Goal: Task Accomplishment & Management: Use online tool/utility

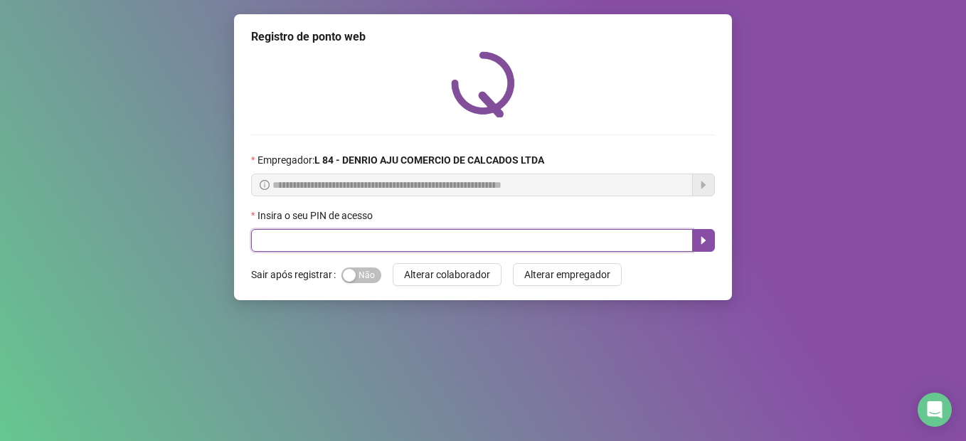
click at [488, 243] on input "text" at bounding box center [472, 240] width 442 height 23
type input "*****"
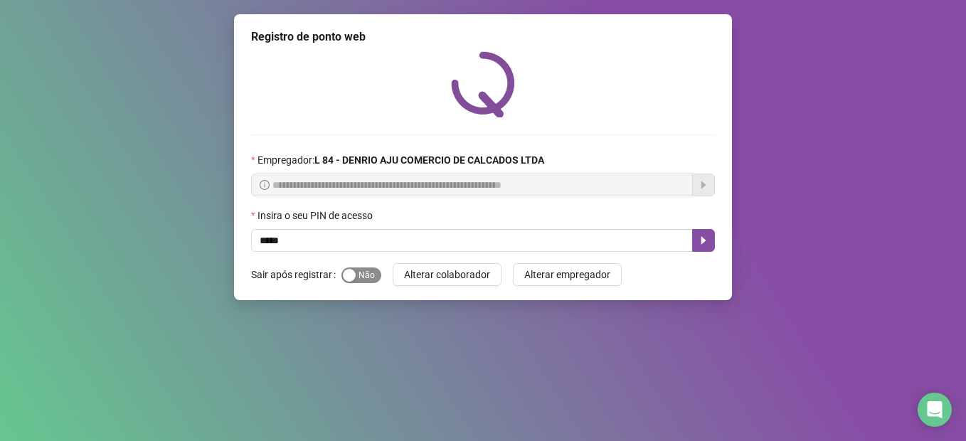
click at [371, 274] on span "Sim Não" at bounding box center [361, 275] width 40 height 16
click at [704, 239] on icon "caret-right" at bounding box center [703, 241] width 5 height 8
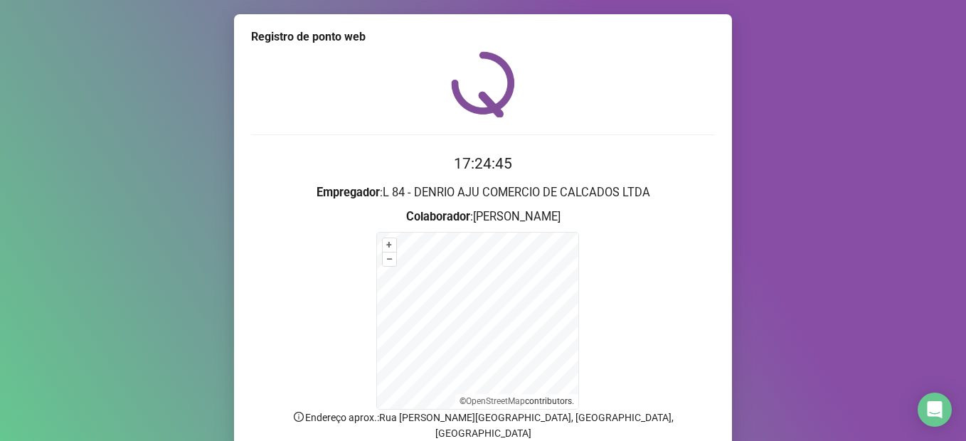
scroll to position [110, 0]
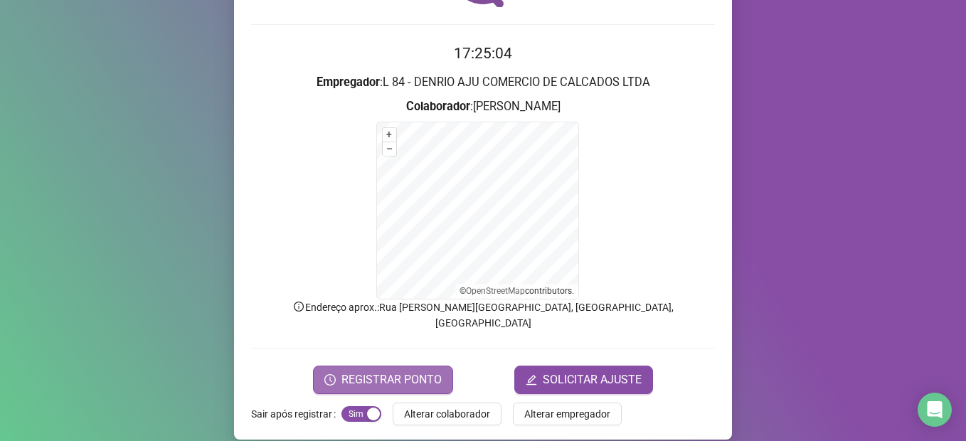
click at [383, 372] on span "REGISTRAR PONTO" at bounding box center [391, 379] width 100 height 17
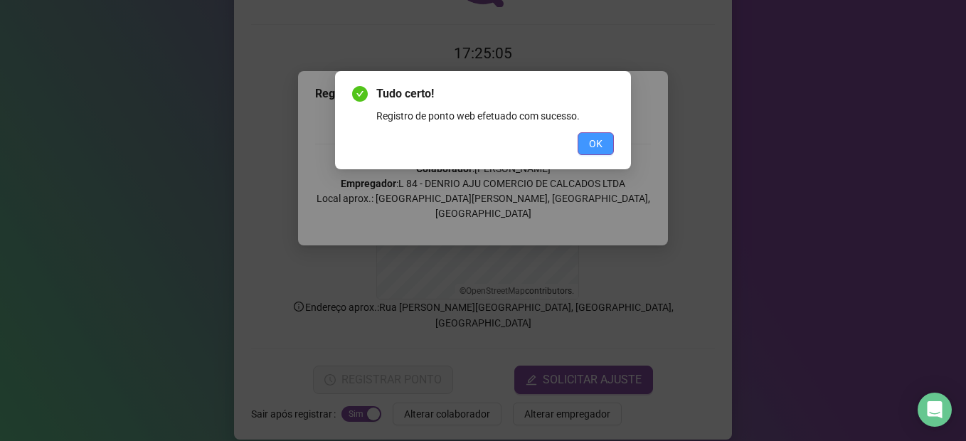
click at [603, 142] on button "OK" at bounding box center [596, 143] width 36 height 23
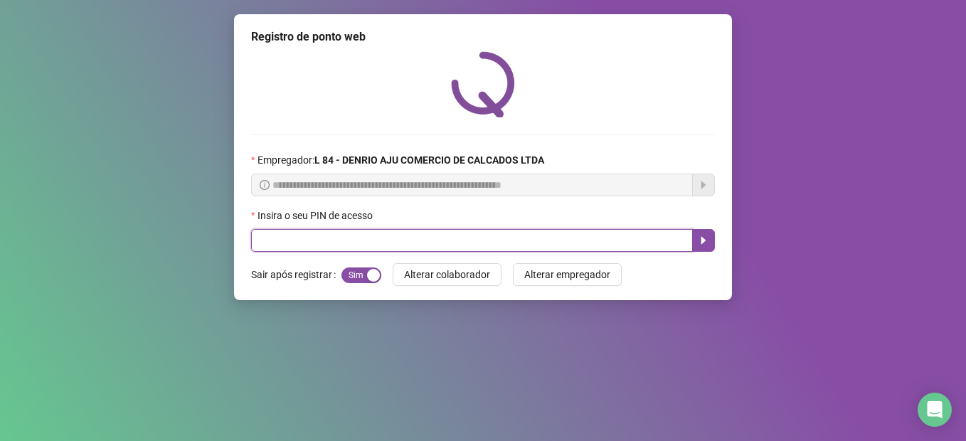
click at [482, 249] on input "text" at bounding box center [472, 240] width 442 height 23
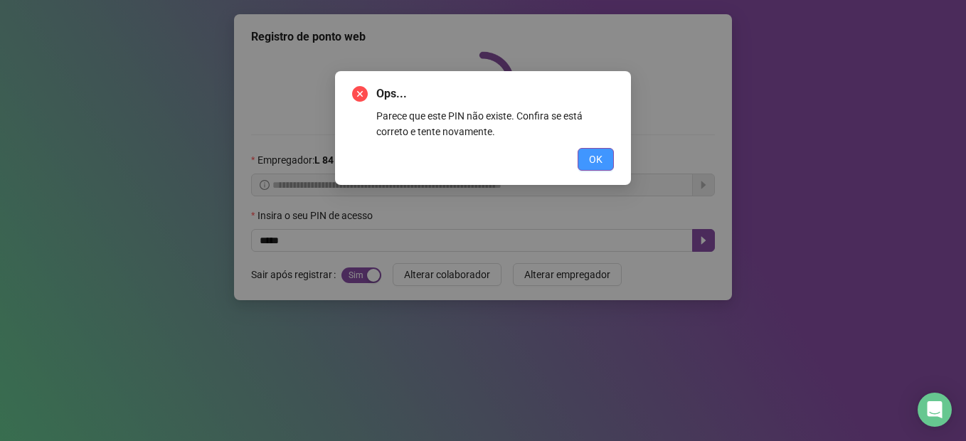
click at [587, 169] on button "OK" at bounding box center [596, 159] width 36 height 23
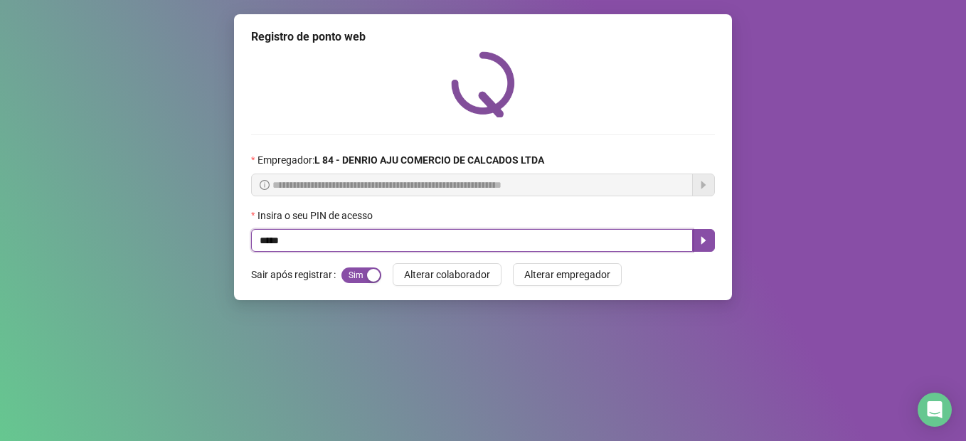
drag, startPoint x: 346, startPoint y: 240, endPoint x: 102, endPoint y: 242, distance: 243.3
click at [102, 242] on div "**********" at bounding box center [483, 220] width 966 height 441
type input "*****"
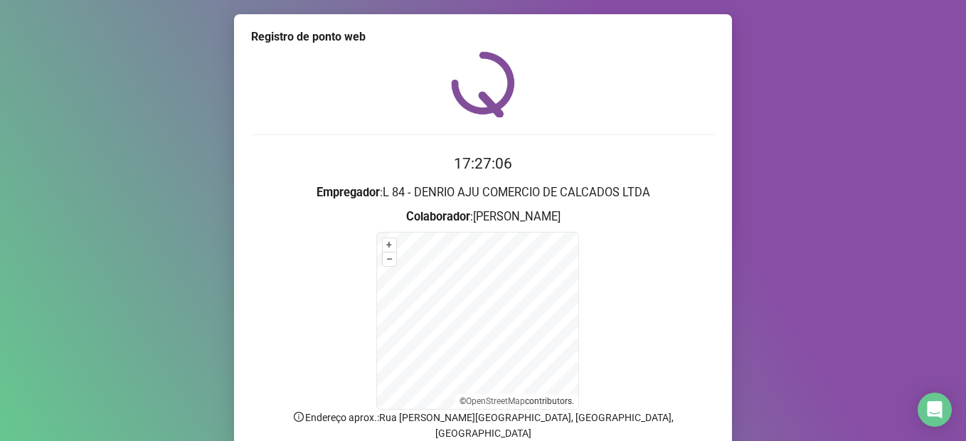
drag, startPoint x: 945, startPoint y: 283, endPoint x: 965, endPoint y: 294, distance: 23.2
click at [958, 292] on div "Registro de ponto web 17:27:06 Empregador : L 84 - DENRIO AJU COMERCIO DE CALCA…" at bounding box center [483, 220] width 966 height 441
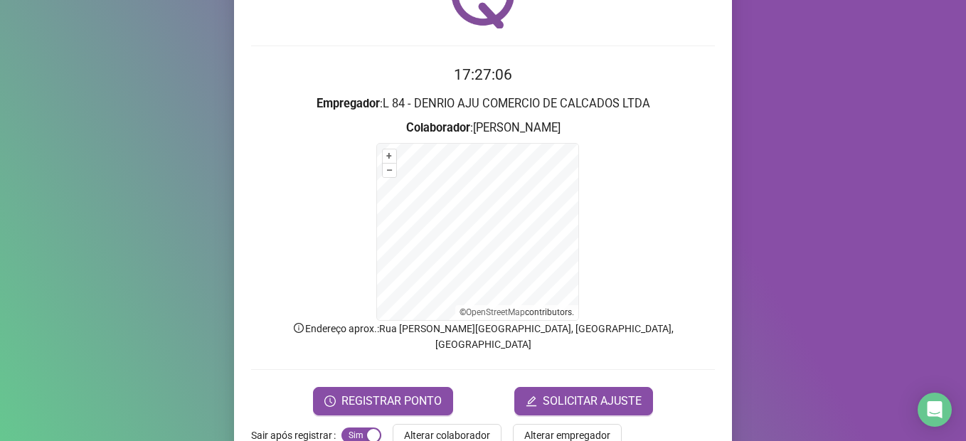
scroll to position [110, 0]
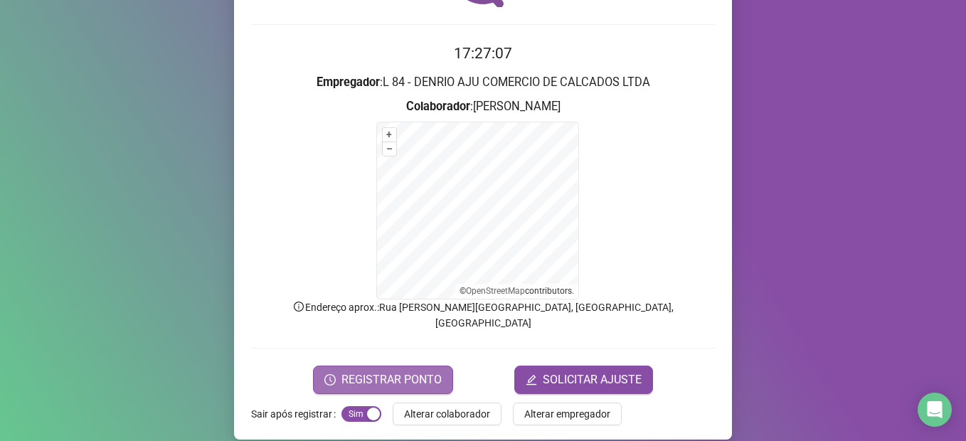
click at [386, 371] on span "REGISTRAR PONTO" at bounding box center [391, 379] width 100 height 17
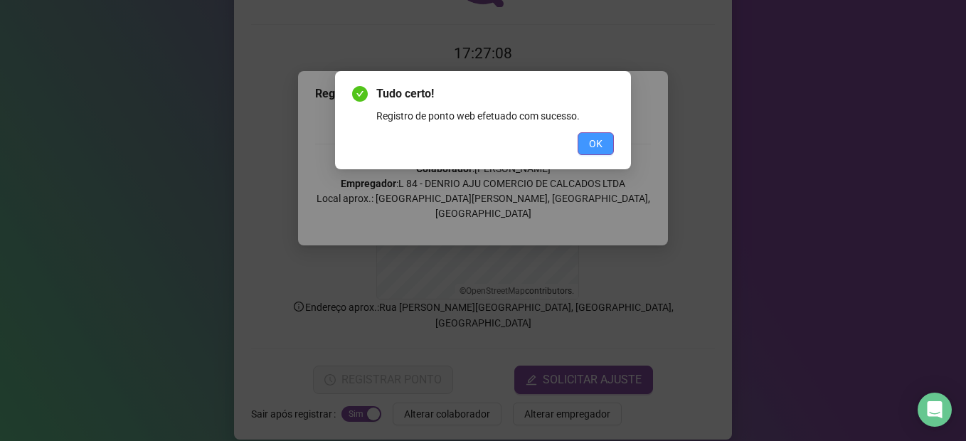
click at [605, 151] on button "OK" at bounding box center [596, 143] width 36 height 23
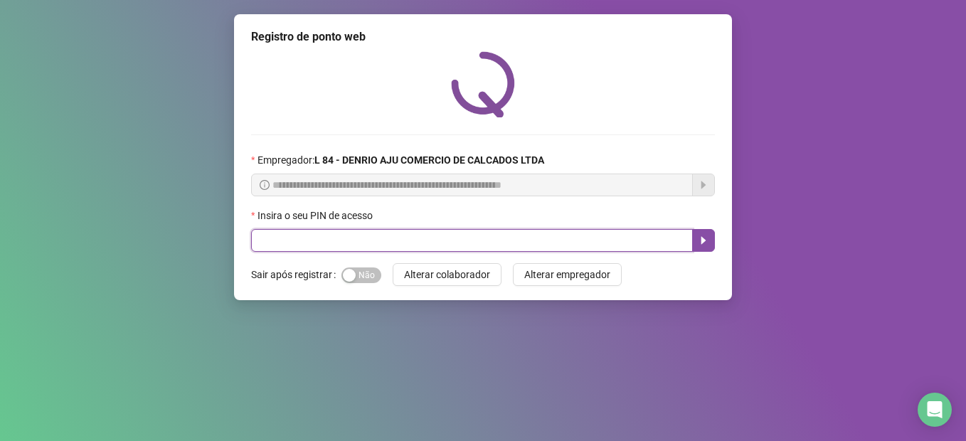
click at [403, 243] on input "text" at bounding box center [472, 240] width 442 height 23
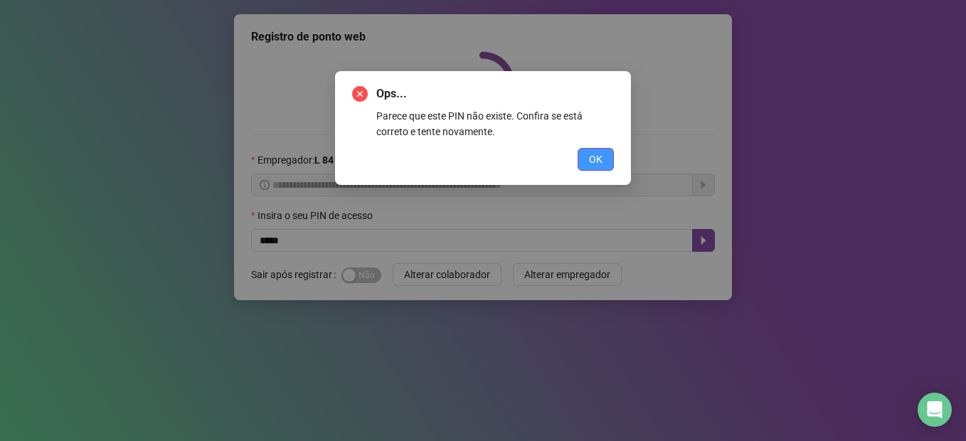
click at [596, 158] on span "OK" at bounding box center [596, 160] width 14 height 16
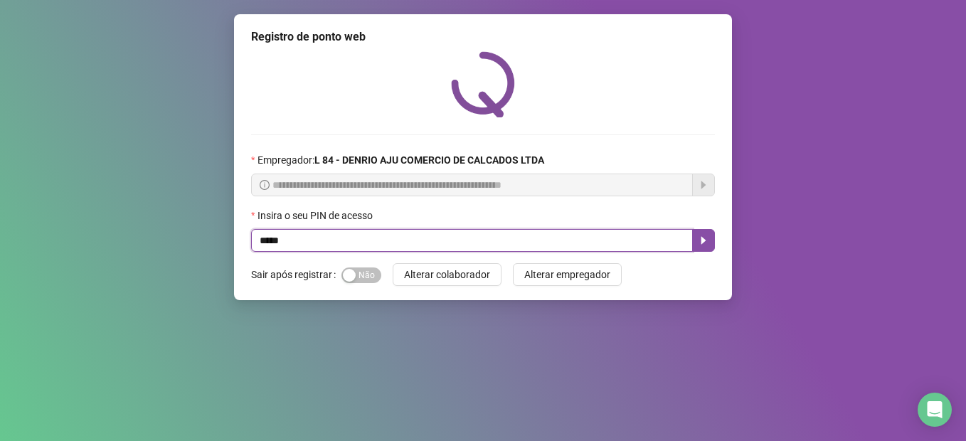
click at [456, 237] on input "*****" at bounding box center [472, 240] width 442 height 23
type input "*****"
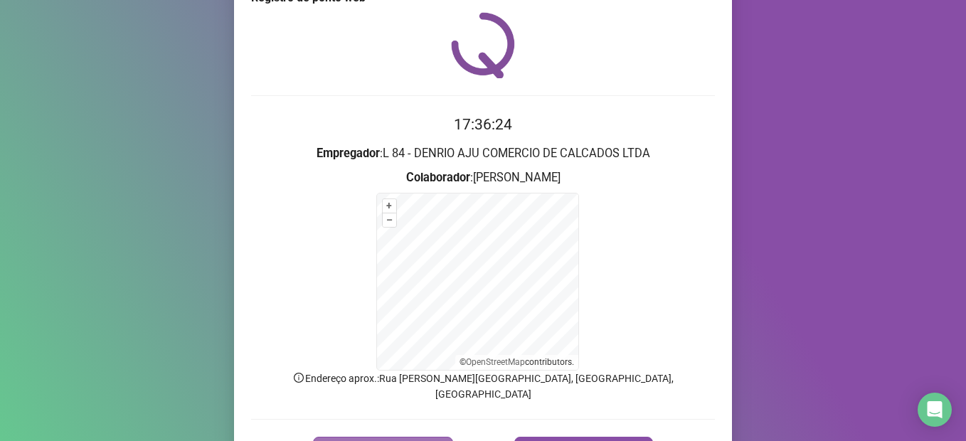
scroll to position [110, 0]
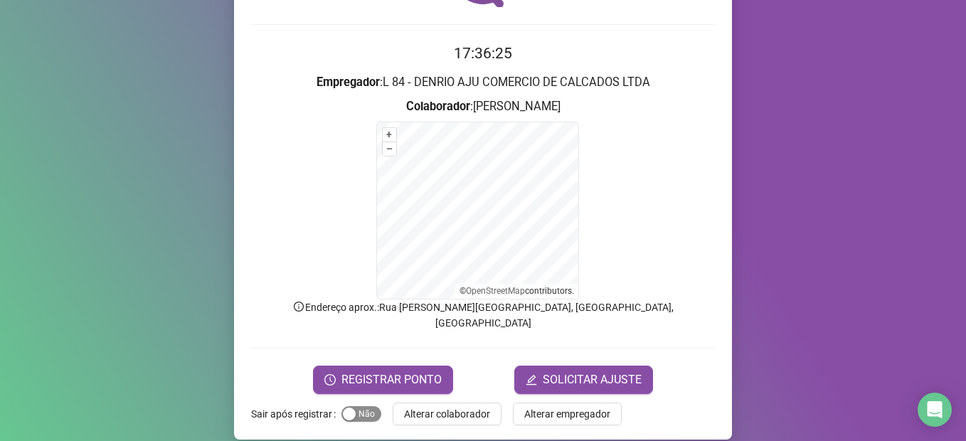
click at [346, 408] on div "button" at bounding box center [349, 414] width 13 height 13
click at [361, 371] on span "REGISTRAR PONTO" at bounding box center [391, 379] width 100 height 17
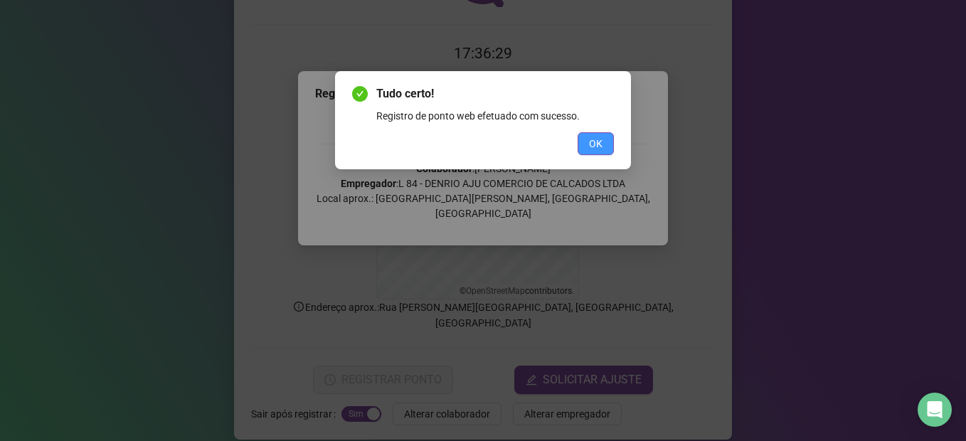
click at [605, 154] on button "OK" at bounding box center [596, 143] width 36 height 23
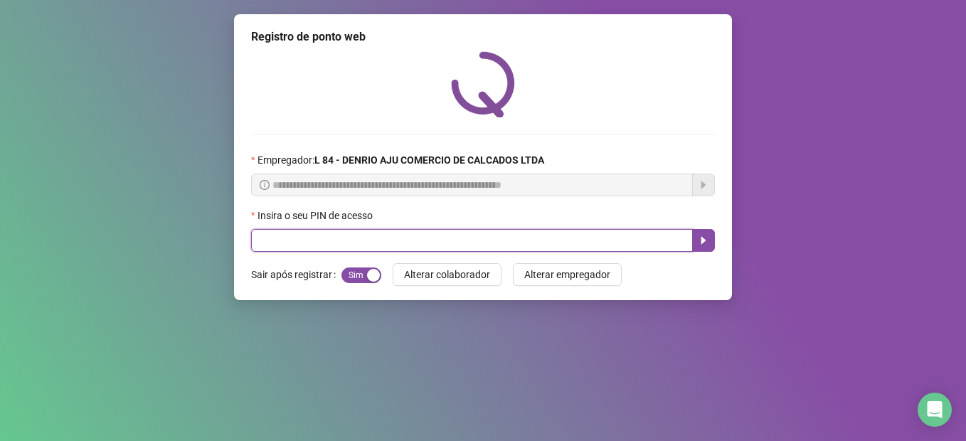
click at [312, 231] on input "text" at bounding box center [472, 240] width 442 height 23
type input "*****"
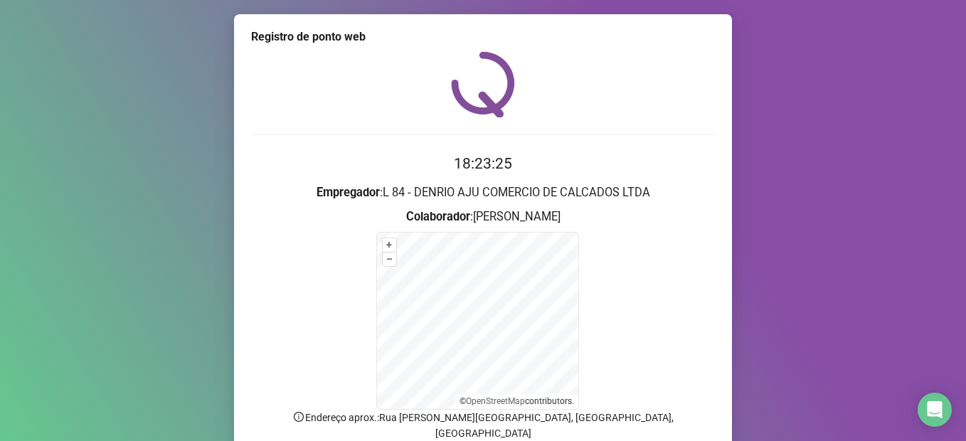
scroll to position [110, 0]
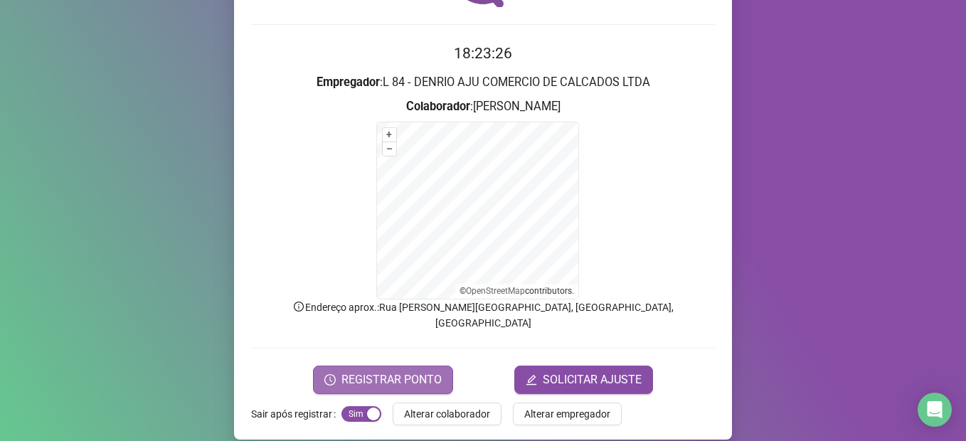
click at [375, 371] on span "REGISTRAR PONTO" at bounding box center [391, 379] width 100 height 17
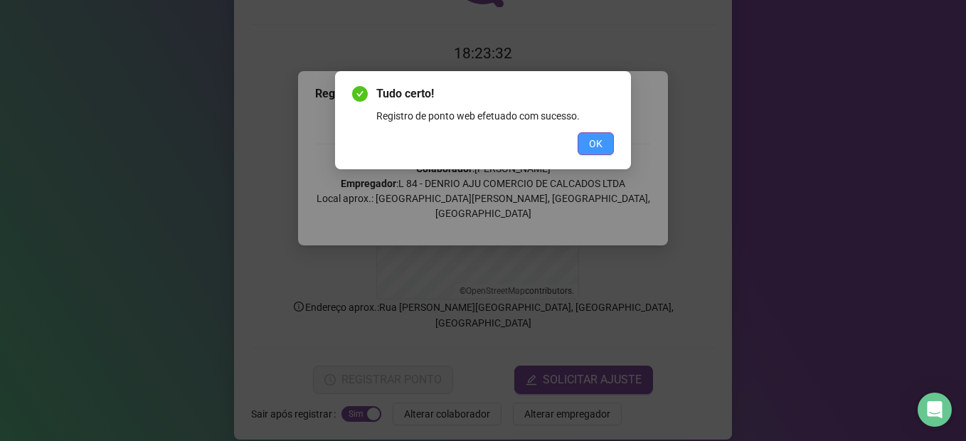
click at [599, 135] on button "OK" at bounding box center [596, 143] width 36 height 23
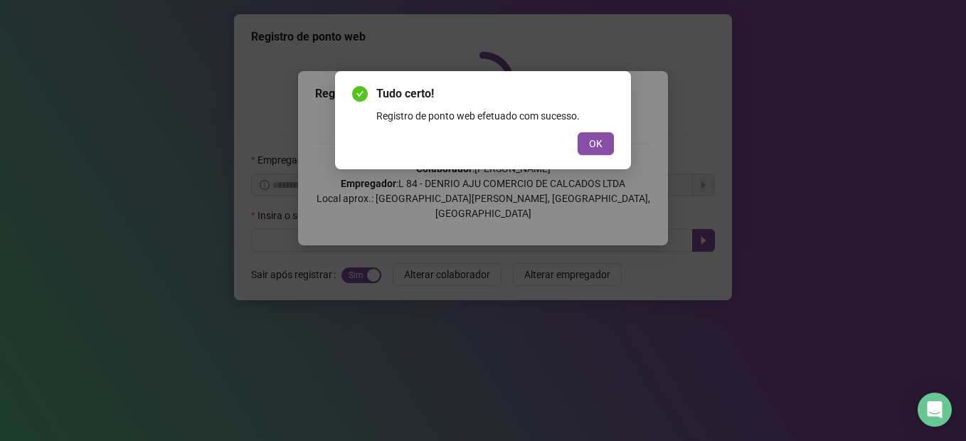
scroll to position [0, 0]
